Goal: Task Accomplishment & Management: Use online tool/utility

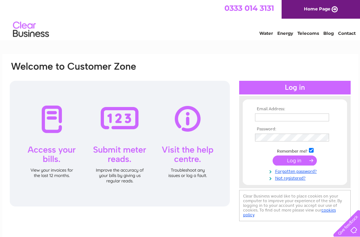
type input "manager@abodebarleith.co.uk"
click at [291, 164] on input "submit" at bounding box center [295, 161] width 44 height 10
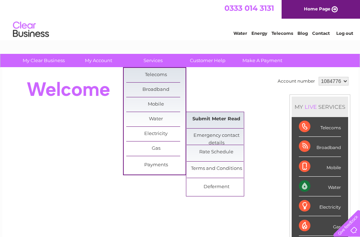
click at [215, 118] on link "Submit Meter Read" at bounding box center [216, 119] width 59 height 14
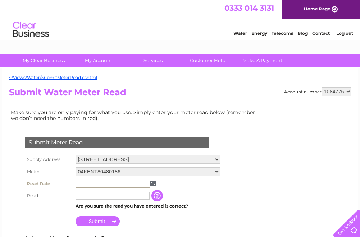
click at [142, 185] on input "text" at bounding box center [113, 184] width 75 height 9
click at [147, 184] on input "text" at bounding box center [113, 184] width 75 height 9
drag, startPoint x: 150, startPoint y: 185, endPoint x: 153, endPoint y: 183, distance: 4.2
click at [151, 183] on td at bounding box center [148, 184] width 148 height 12
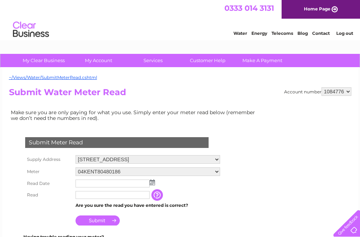
click at [153, 183] on img at bounding box center [152, 183] width 5 height 6
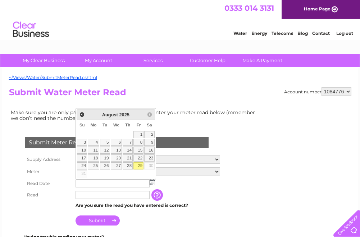
click at [141, 164] on link "29" at bounding box center [138, 166] width 10 height 7
type input "[DATE]"
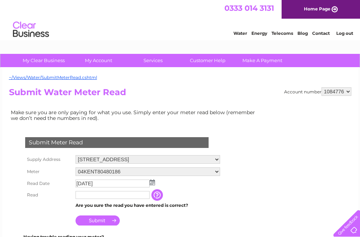
click at [110, 196] on input "text" at bounding box center [113, 195] width 74 height 8
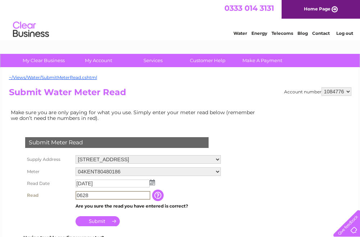
type input "0628"
click at [108, 222] on input "Submit" at bounding box center [98, 221] width 44 height 10
